Goal: Transaction & Acquisition: Obtain resource

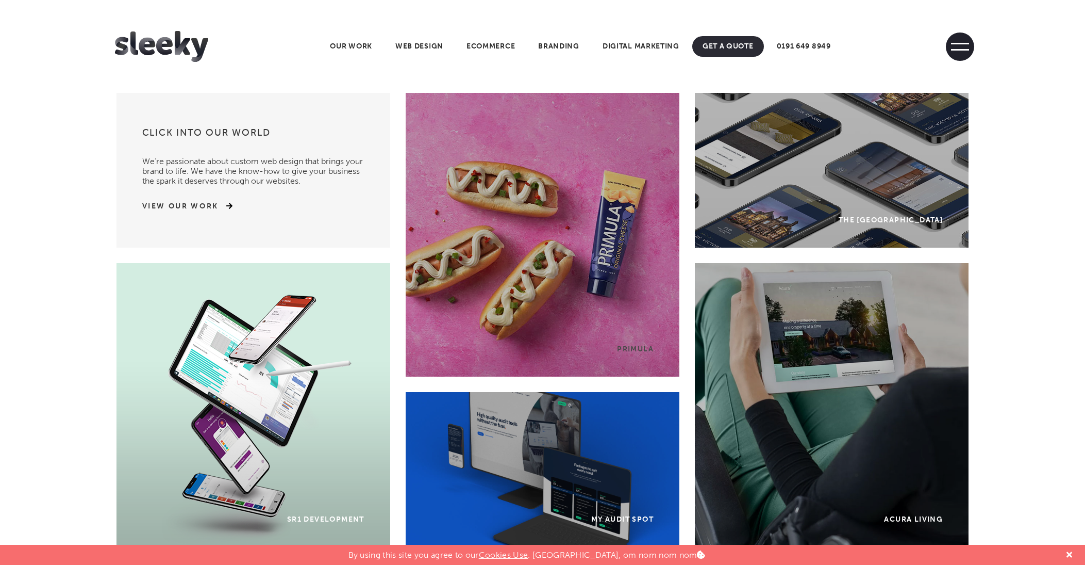
click at [961, 48] on span at bounding box center [960, 46] width 28 height 28
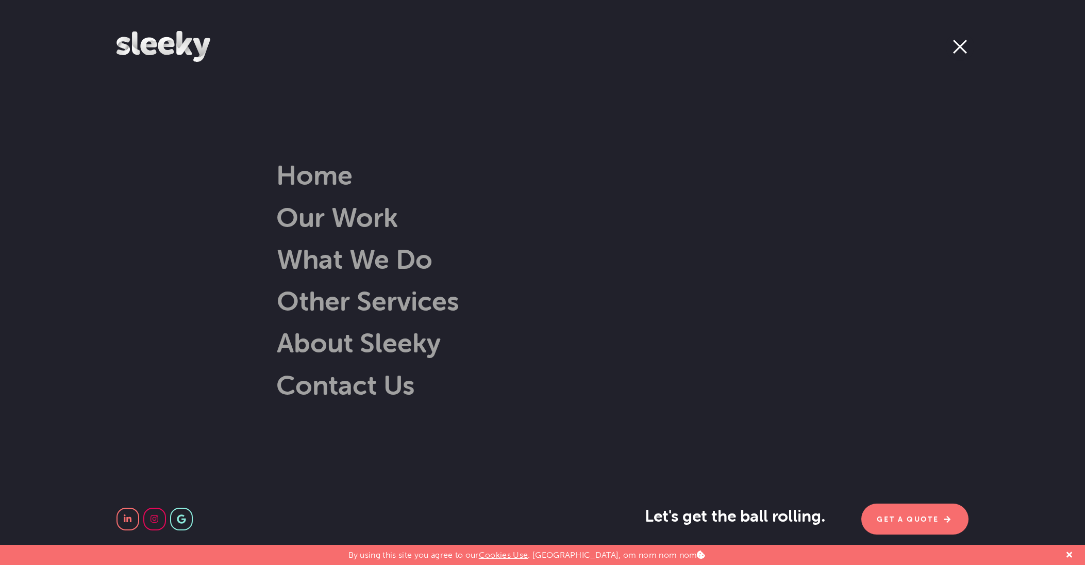
click at [955, 46] on span at bounding box center [960, 46] width 28 height 28
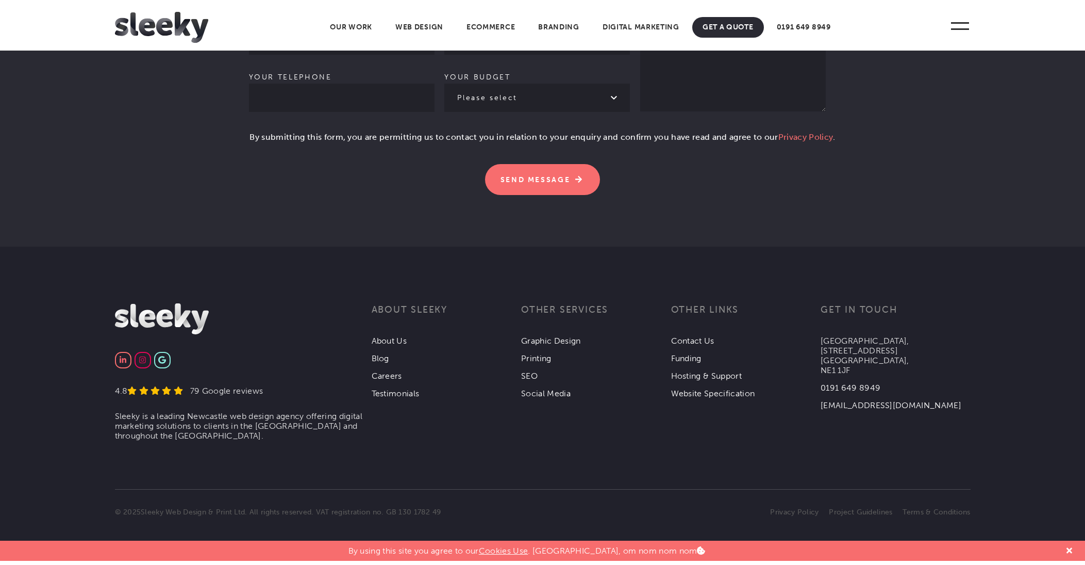
scroll to position [3107, 0]
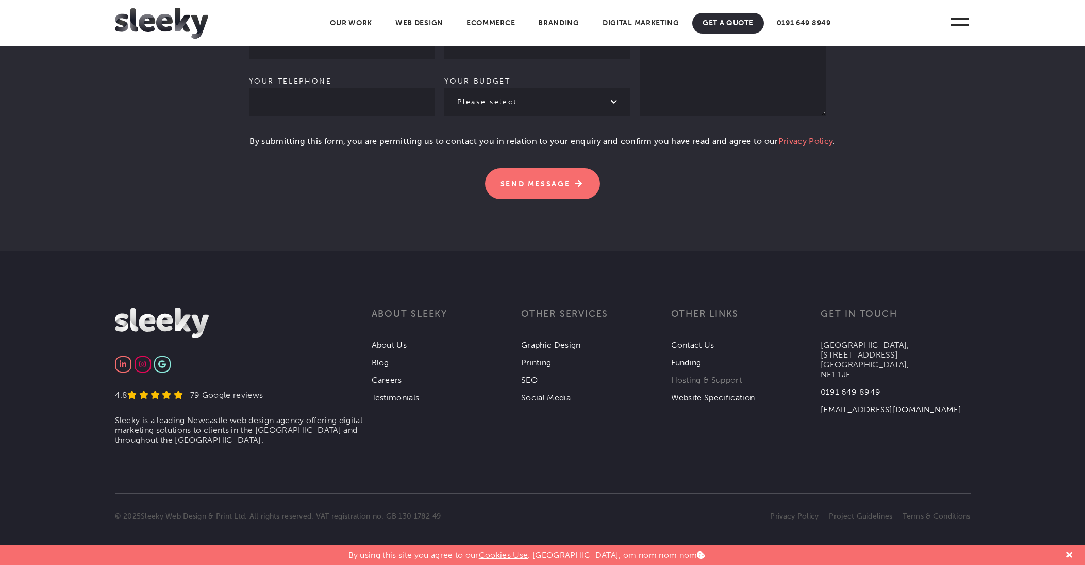
click at [700, 385] on link "Hosting & Support" at bounding box center [706, 380] width 71 height 10
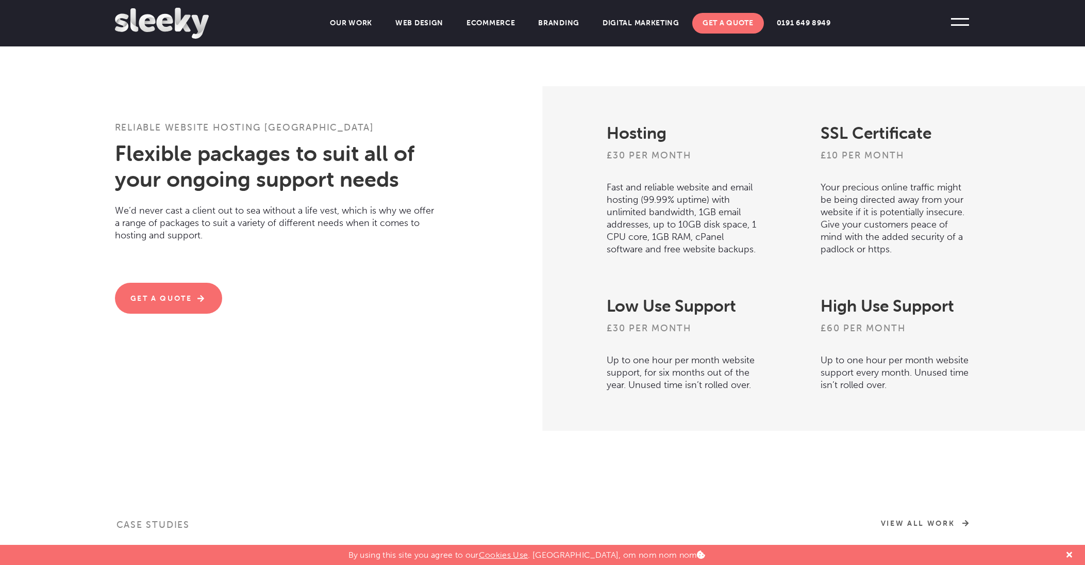
scroll to position [286, 0]
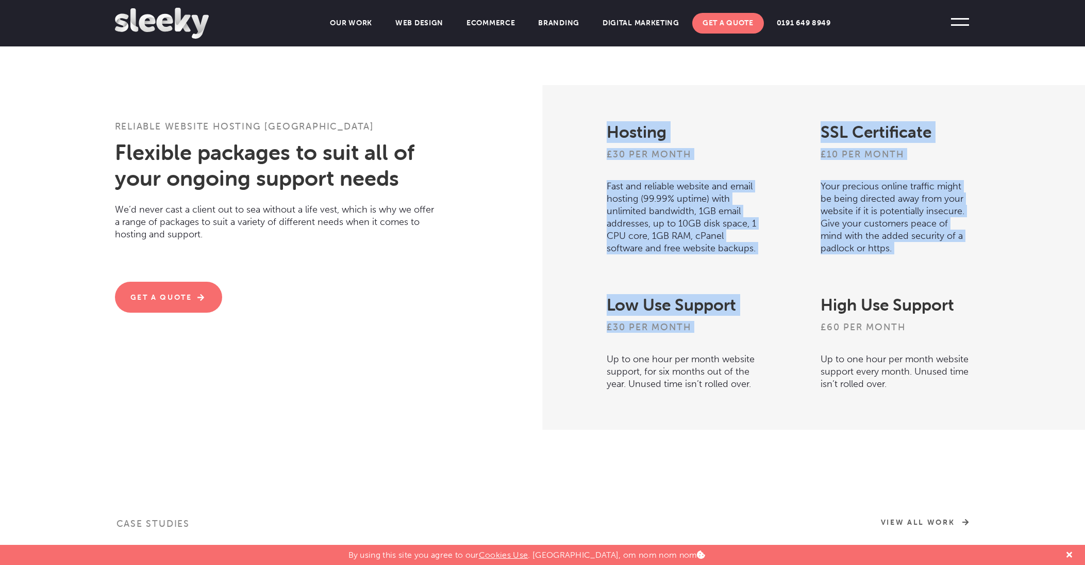
drag, startPoint x: 616, startPoint y: 357, endPoint x: 742, endPoint y: 402, distance: 134.1
click at [740, 401] on div "Hosting £30 per month Fast and reliable website and email hosting (99.99% uptim…" at bounding box center [810, 257] width 535 height 344
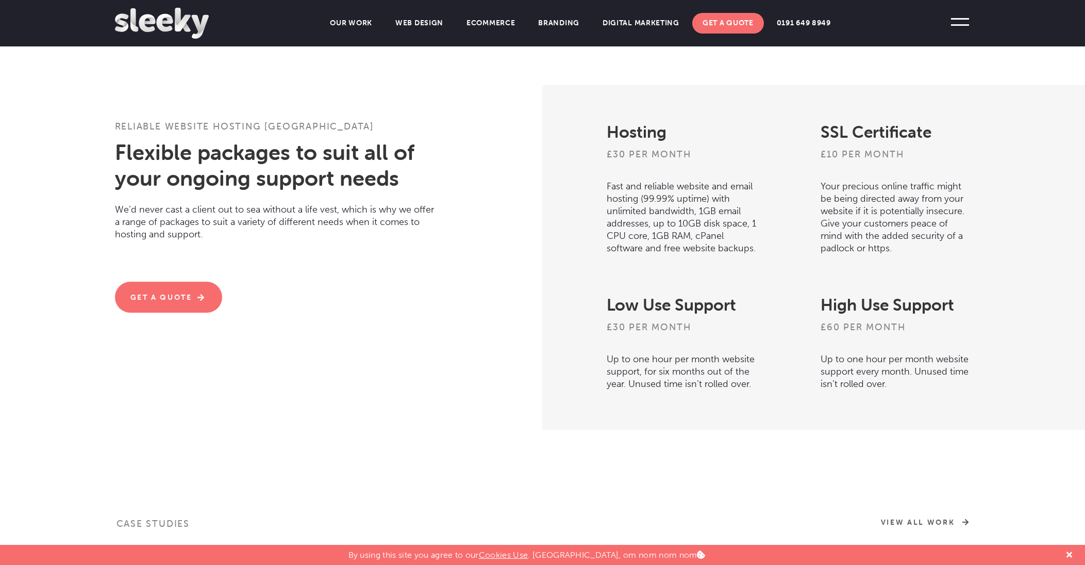
click at [742, 402] on div "Hosting £30 per month Fast and reliable website and email hosting (99.99% uptim…" at bounding box center [810, 257] width 535 height 344
click at [179, 294] on link "Get A Quote" at bounding box center [168, 297] width 107 height 31
click at [559, 23] on link "Branding" at bounding box center [559, 23] width 62 height 21
